Goal: Communication & Community: Ask a question

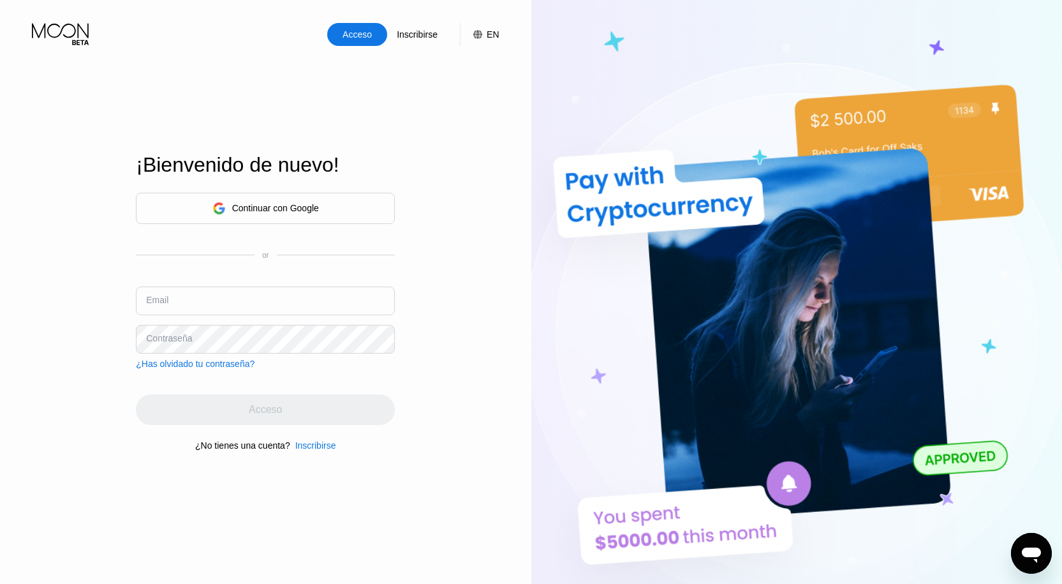
click at [295, 203] on div "Continuar con Google" at bounding box center [275, 208] width 87 height 10
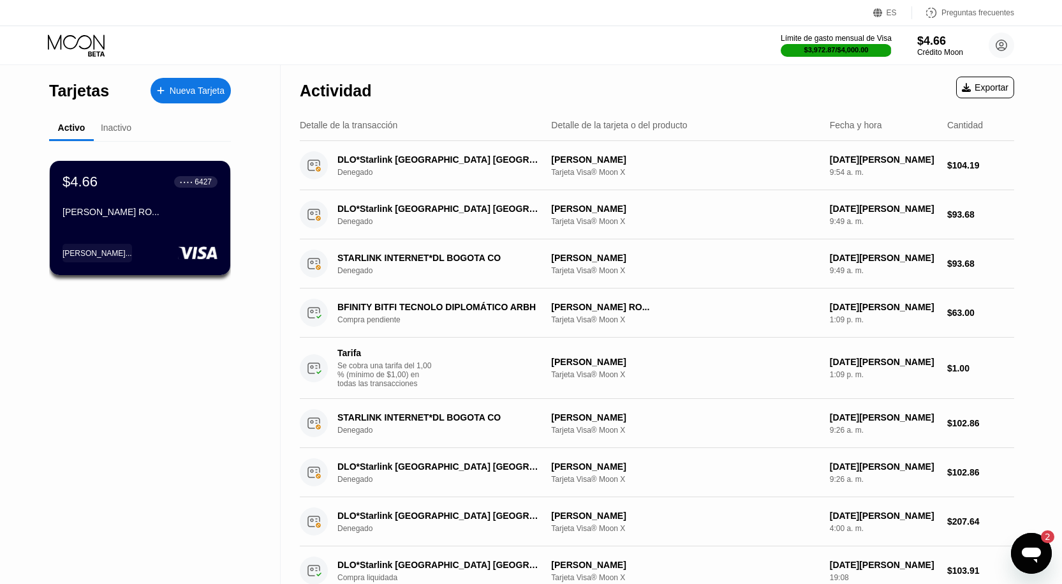
click at [196, 454] on div "$4.66 ● ● ● ● 6427 KELVIS JOSEGABRIEL CASTILLO RO... KELVI..." at bounding box center [140, 491] width 182 height 700
click at [712, 100] on div "Actividad Exportar" at bounding box center [657, 87] width 714 height 45
click at [1035, 550] on icon "Abrir ventana de mensajería, 2 mensajes sin leer" at bounding box center [1031, 554] width 19 height 15
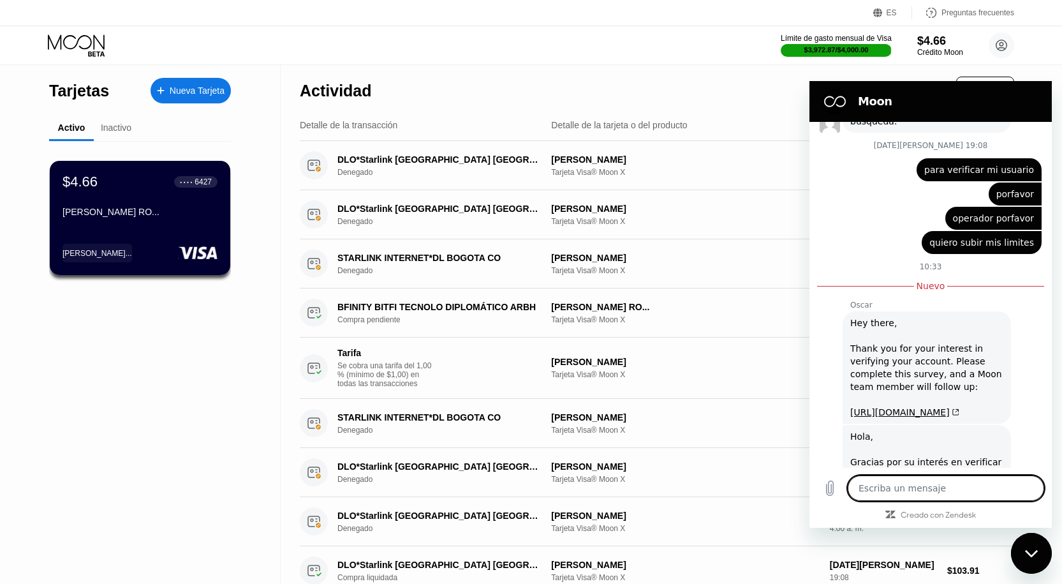
type textarea "x"
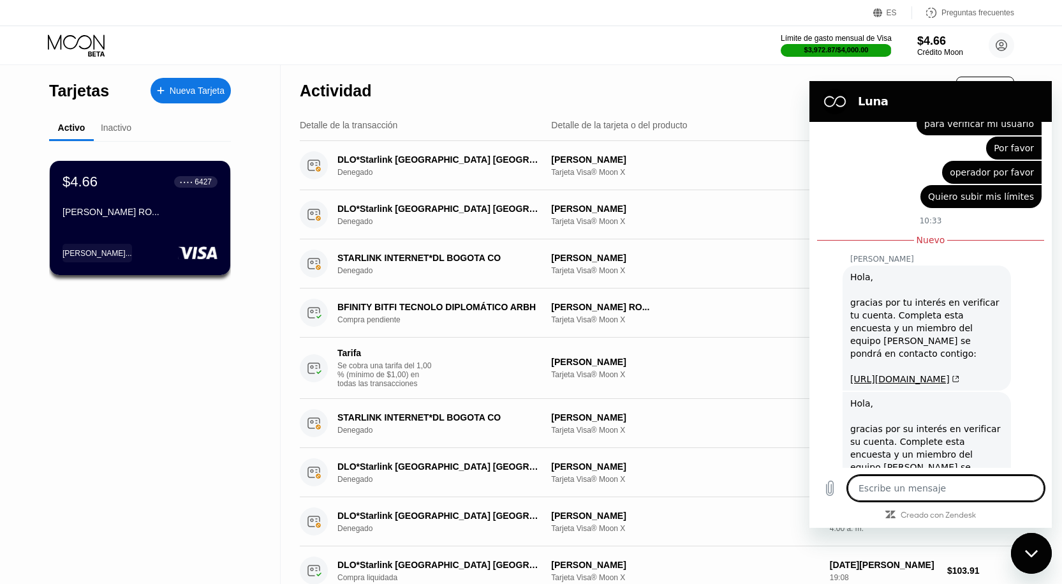
scroll to position [3425, 0]
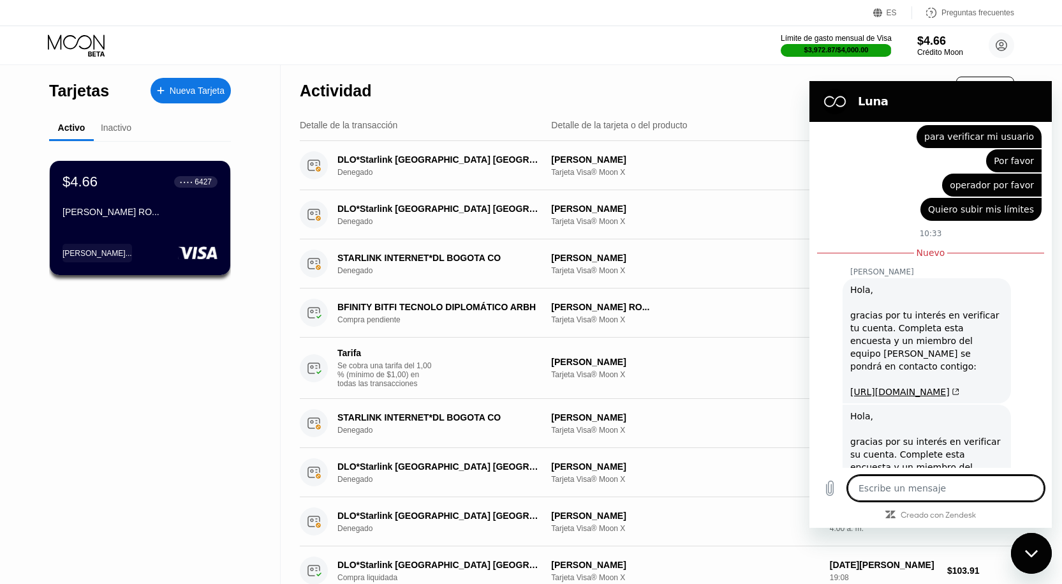
click at [931, 513] on font "https://blocksurvey.io/moon-verification-access-basic-survey-u4qFw96zQN.Yb1hyTB…" at bounding box center [900, 518] width 100 height 10
